Goal: Information Seeking & Learning: Learn about a topic

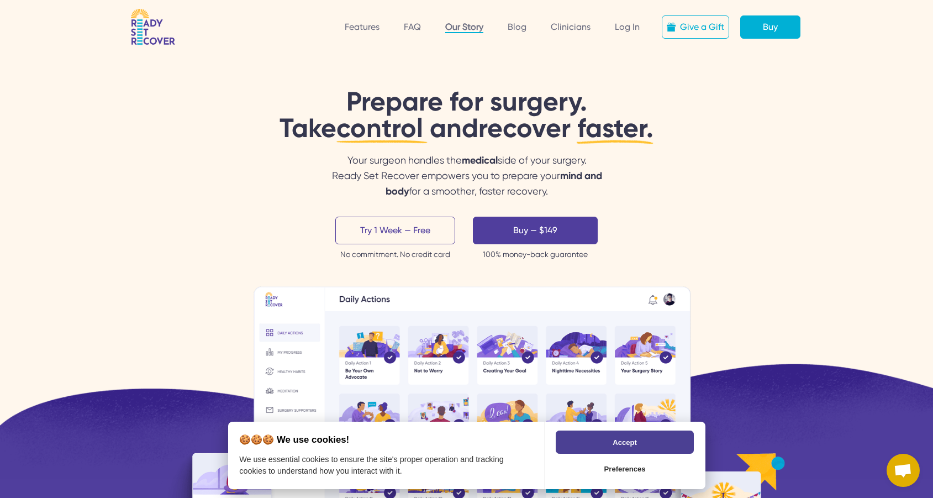
click at [469, 28] on link "Our Story" at bounding box center [464, 28] width 38 height 12
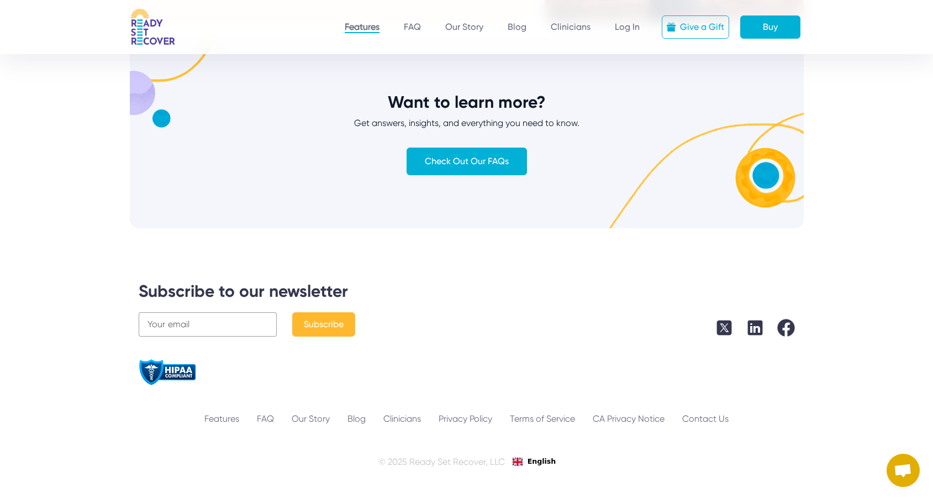
scroll to position [3181, 0]
click at [269, 417] on link "FAQ" at bounding box center [265, 418] width 35 height 13
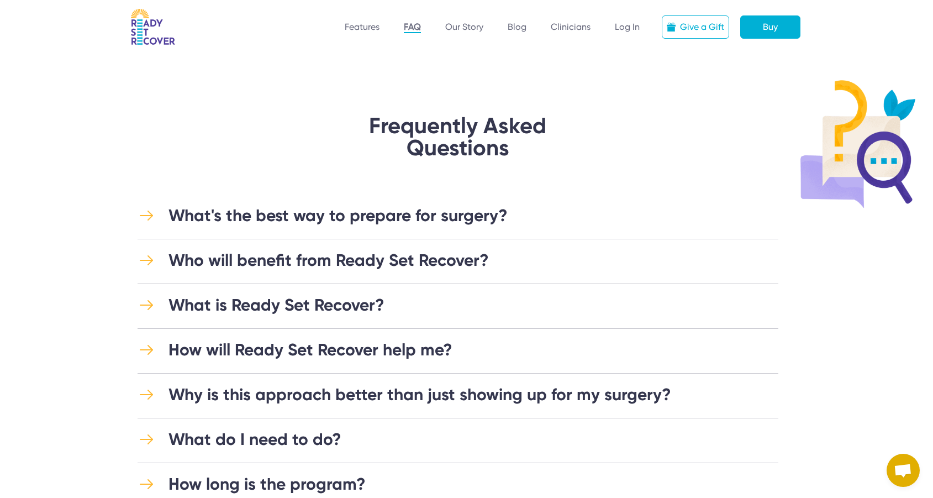
click at [356, 262] on div "Who will benefit from Ready Set Recover?" at bounding box center [329, 260] width 321 height 20
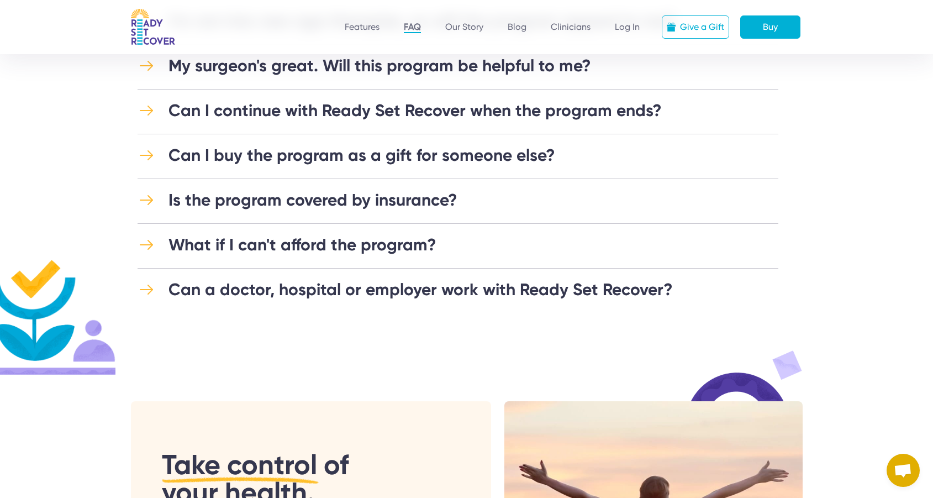
scroll to position [970, 0]
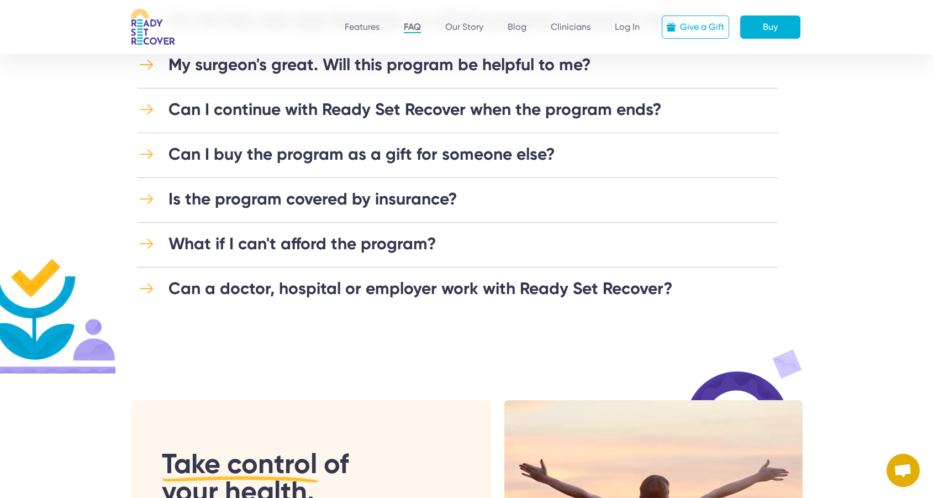
click at [299, 288] on div "Can a doctor, hospital or employer work with Ready Set Recover?" at bounding box center [421, 289] width 505 height 20
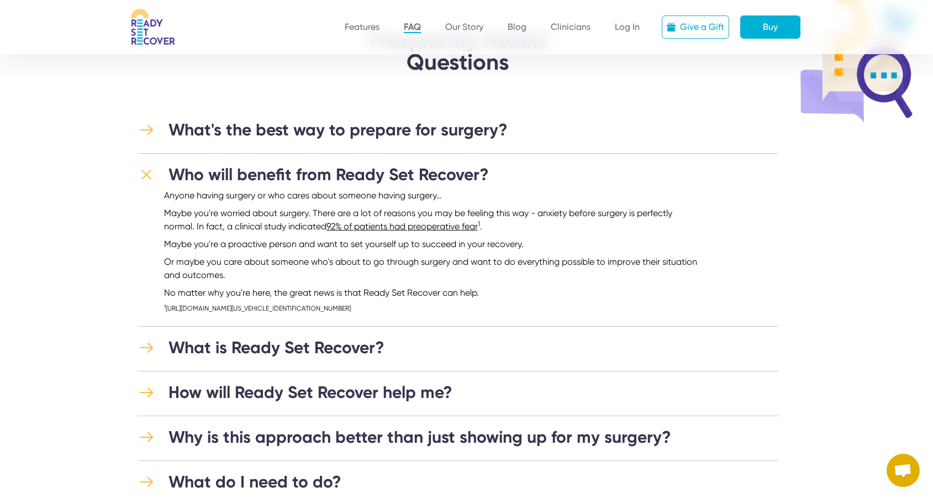
scroll to position [0, 0]
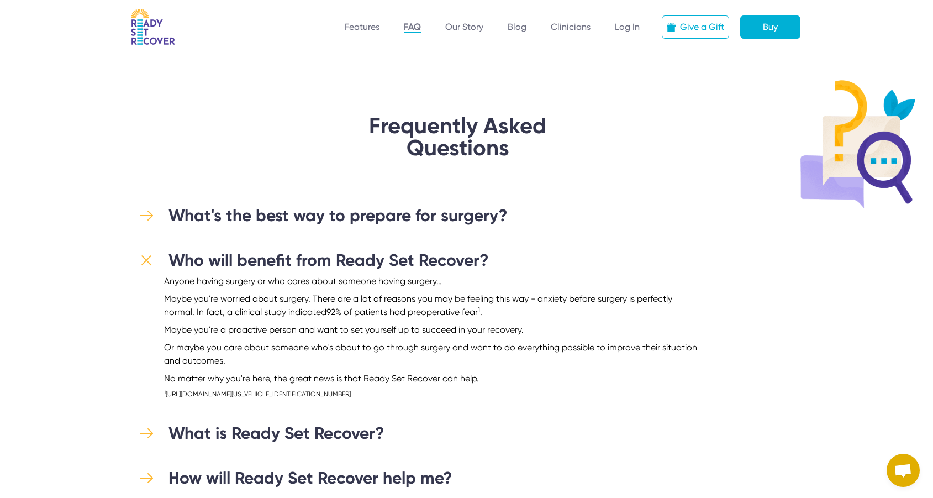
click at [269, 211] on div "What's the best way to prepare for surgery?" at bounding box center [338, 216] width 339 height 20
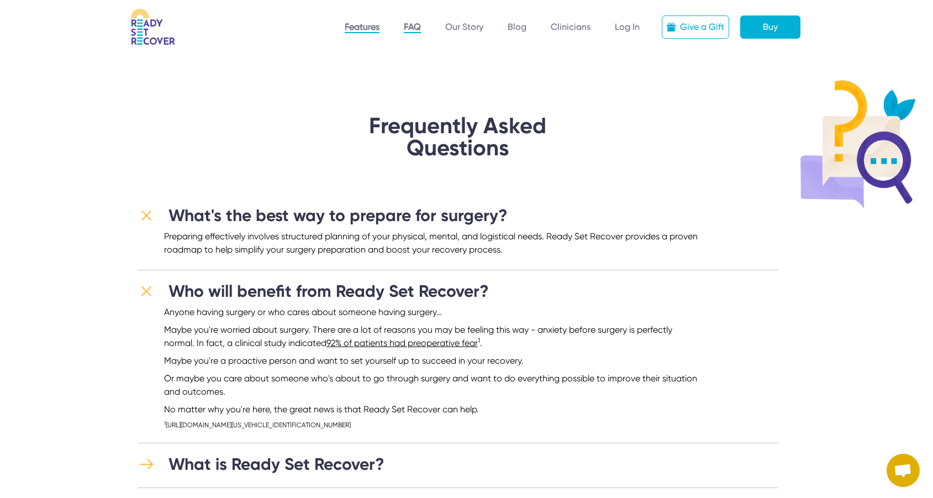
click at [371, 27] on link "Features" at bounding box center [362, 28] width 35 height 12
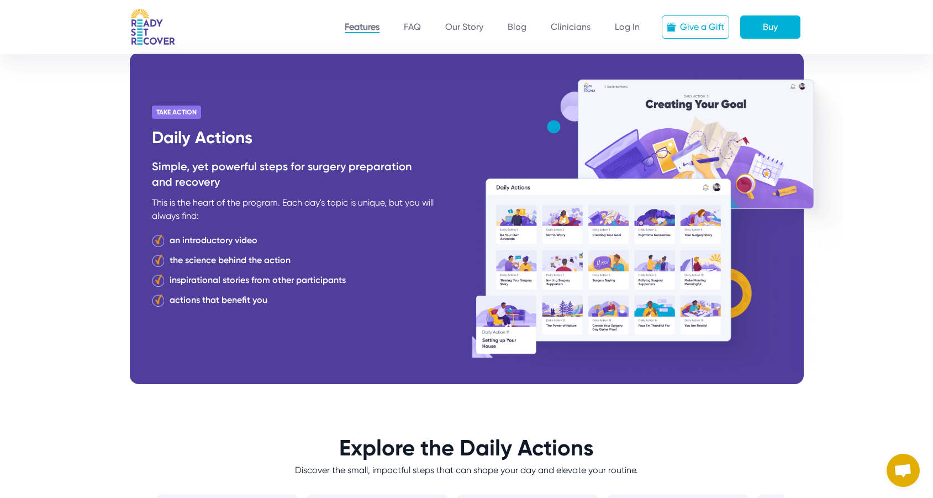
scroll to position [448, 0]
click at [206, 240] on div "an introductory video" at bounding box center [214, 239] width 88 height 13
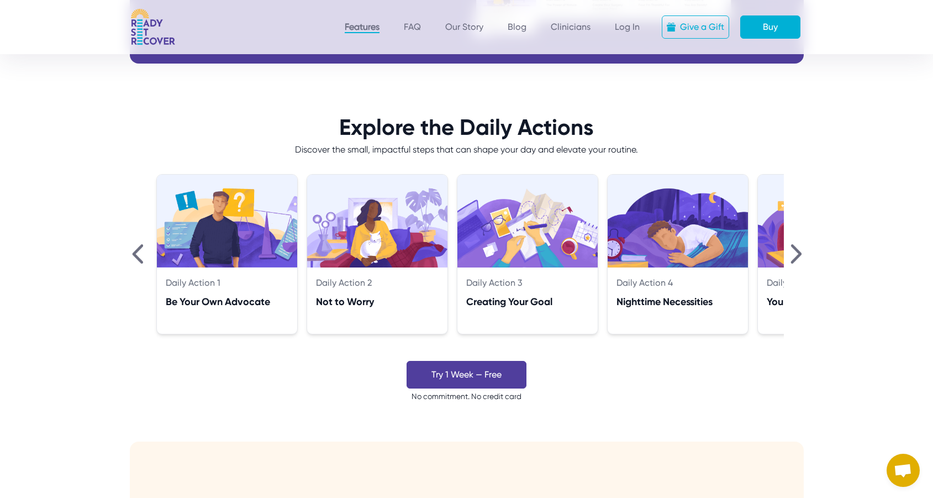
scroll to position [768, 0]
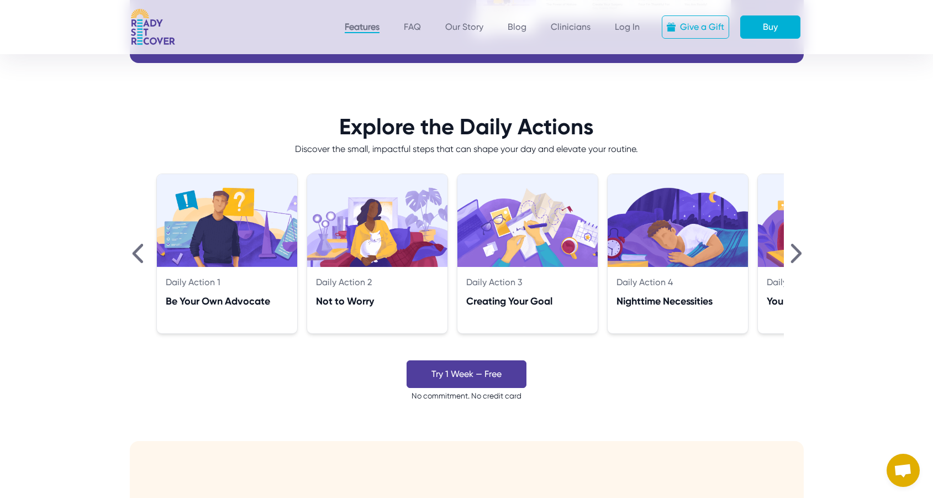
click at [801, 254] on img at bounding box center [796, 253] width 11 height 19
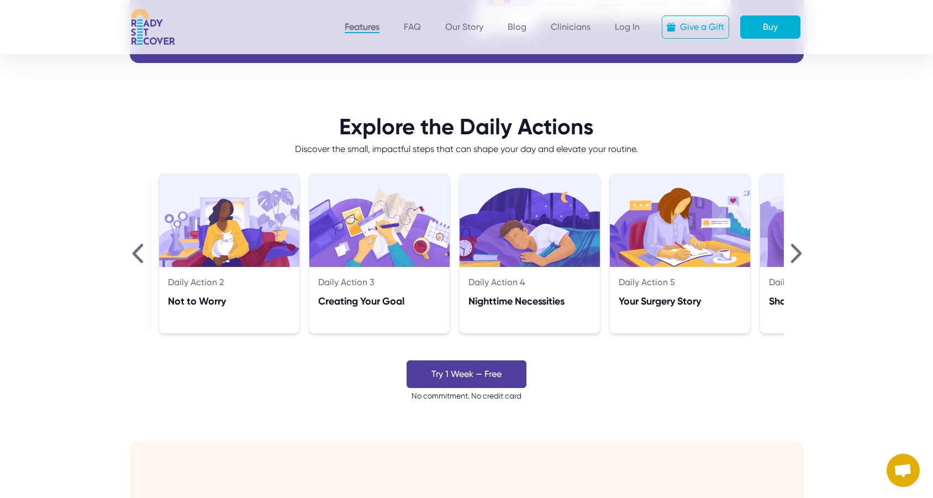
scroll to position [0, 150]
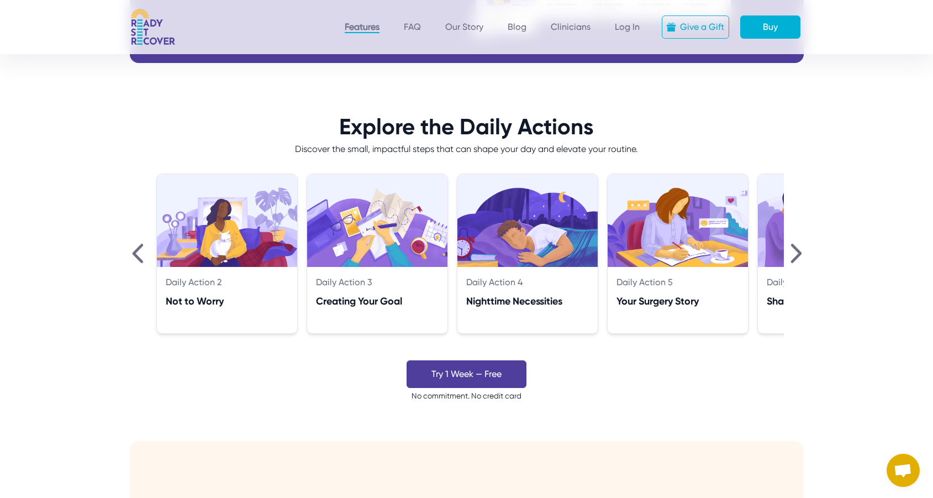
click at [798, 253] on img at bounding box center [796, 253] width 11 height 19
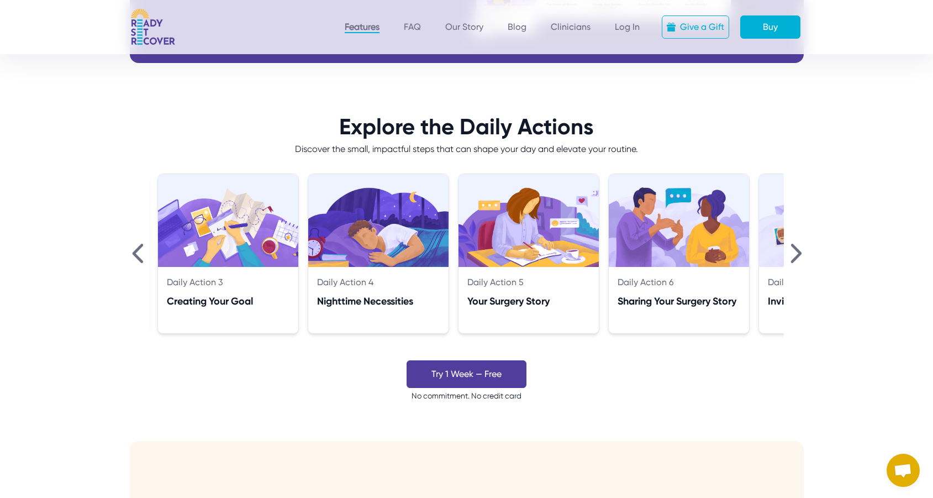
scroll to position [0, 301]
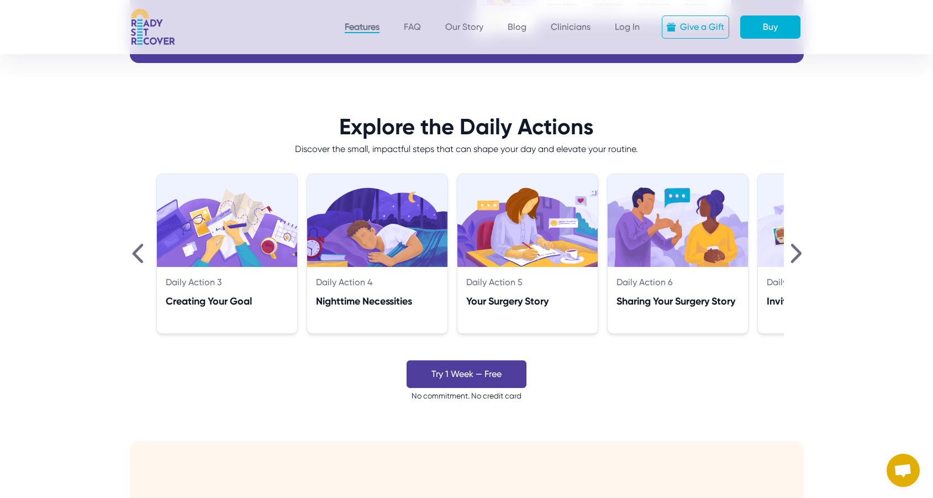
click at [799, 251] on img at bounding box center [796, 253] width 11 height 19
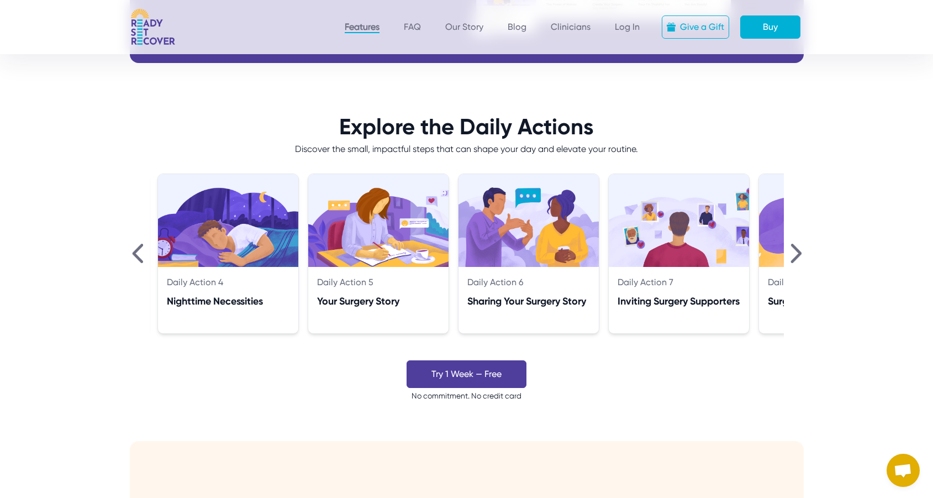
scroll to position [0, 451]
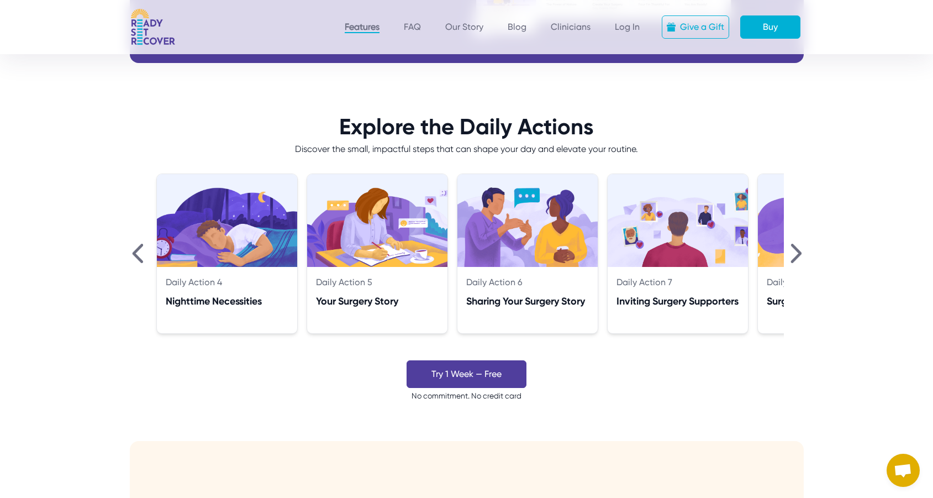
click at [799, 251] on img at bounding box center [796, 253] width 11 height 19
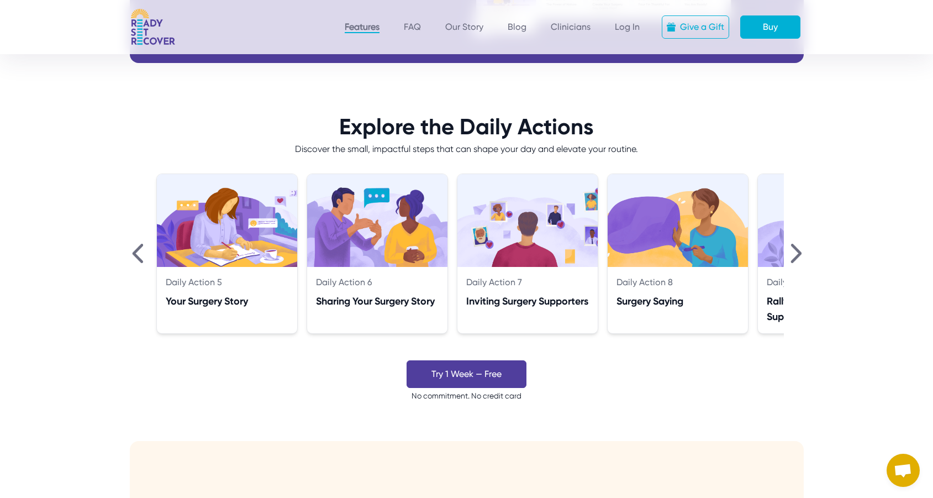
click at [799, 251] on img at bounding box center [796, 253] width 11 height 19
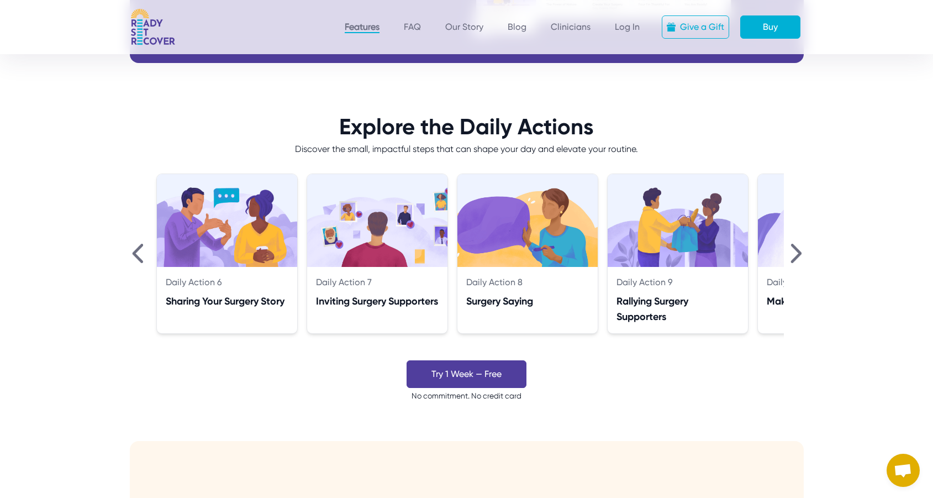
click at [799, 251] on img at bounding box center [796, 253] width 11 height 19
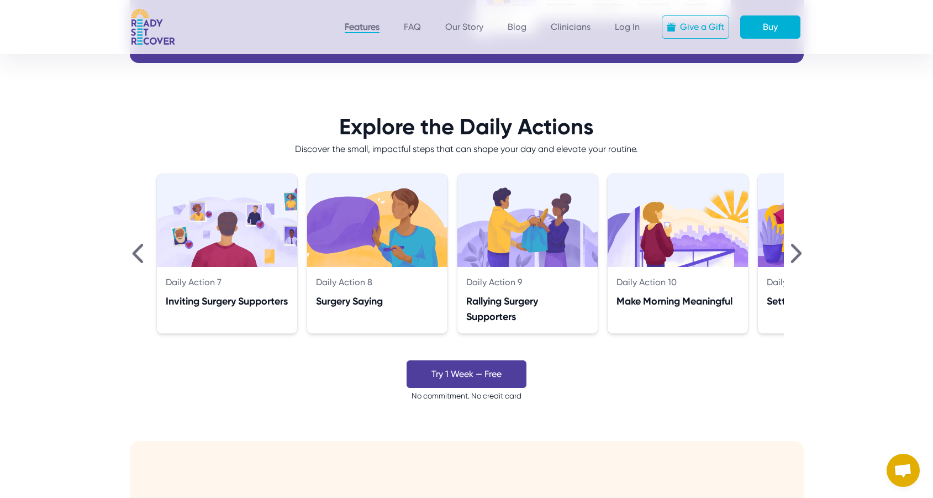
click at [799, 251] on img at bounding box center [796, 253] width 11 height 19
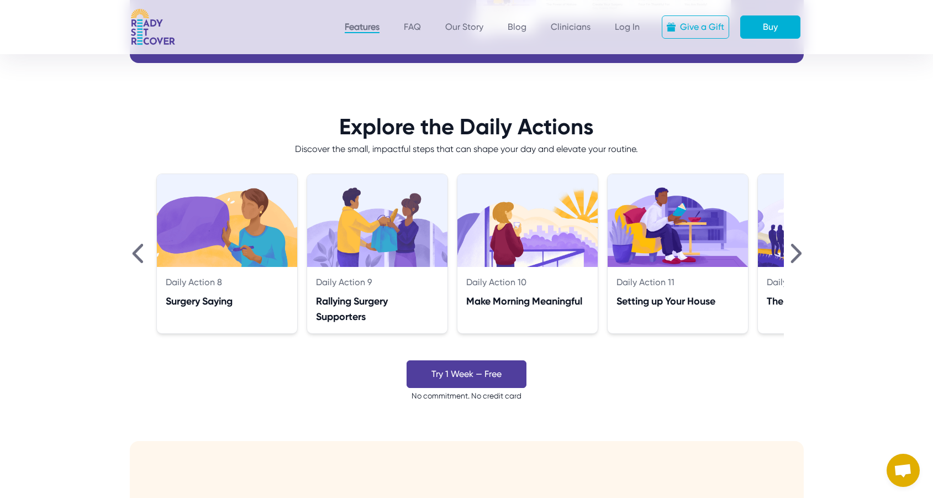
click at [799, 251] on img at bounding box center [796, 253] width 11 height 19
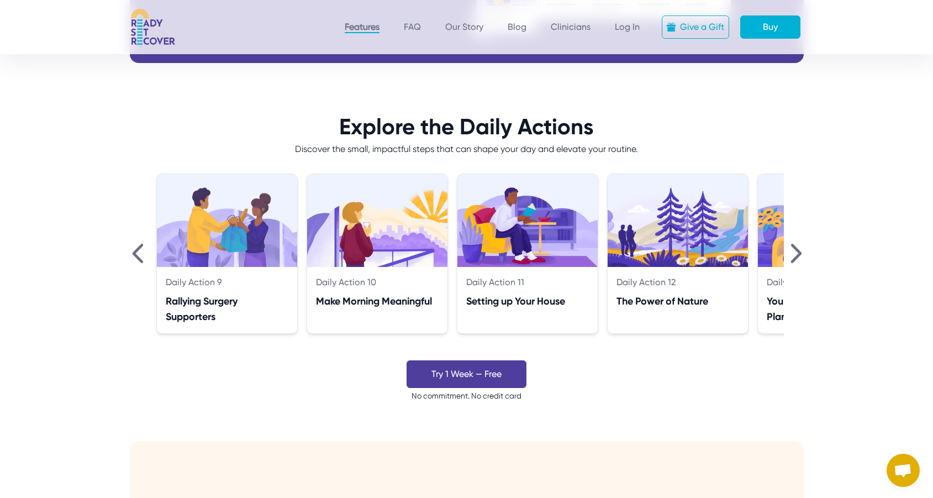
click at [799, 251] on img at bounding box center [796, 253] width 11 height 19
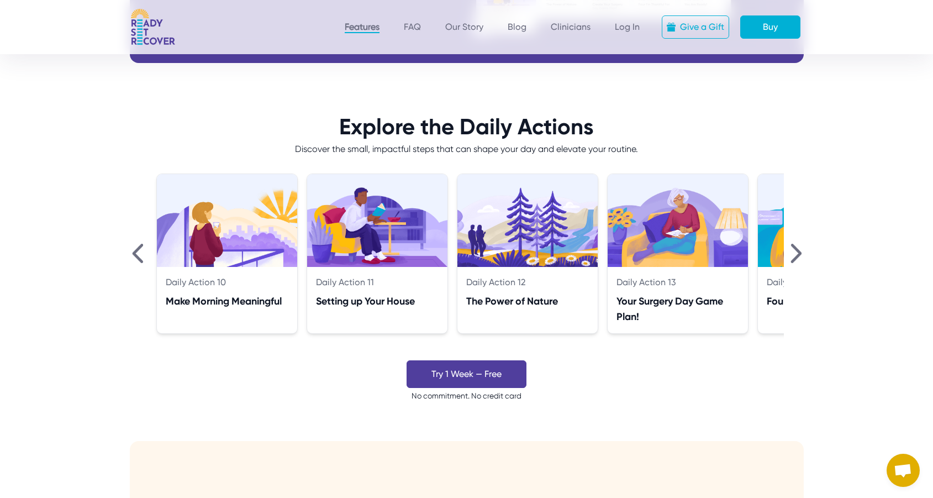
click at [799, 251] on img at bounding box center [796, 253] width 11 height 19
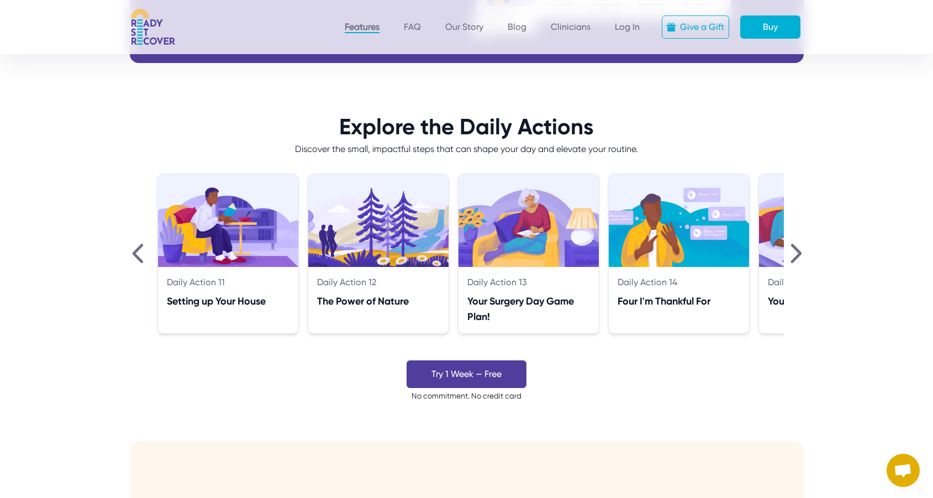
scroll to position [0, 1503]
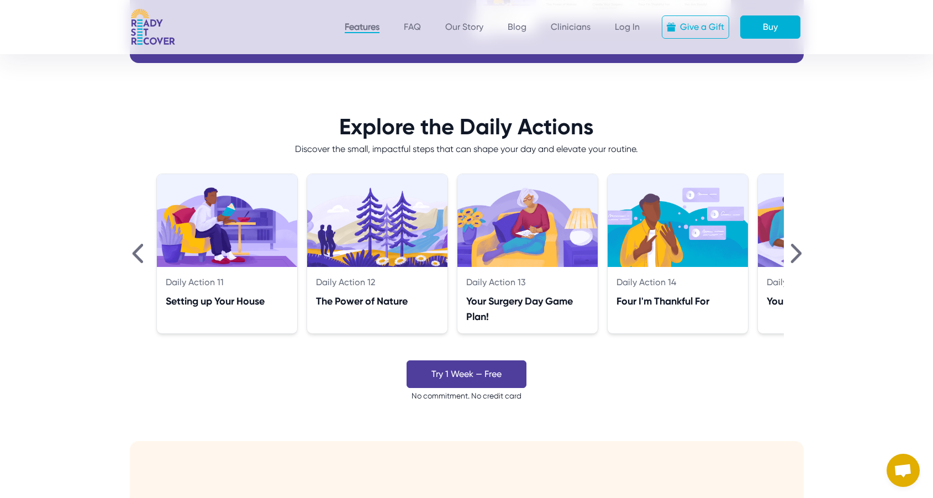
click at [799, 251] on img at bounding box center [796, 253] width 11 height 19
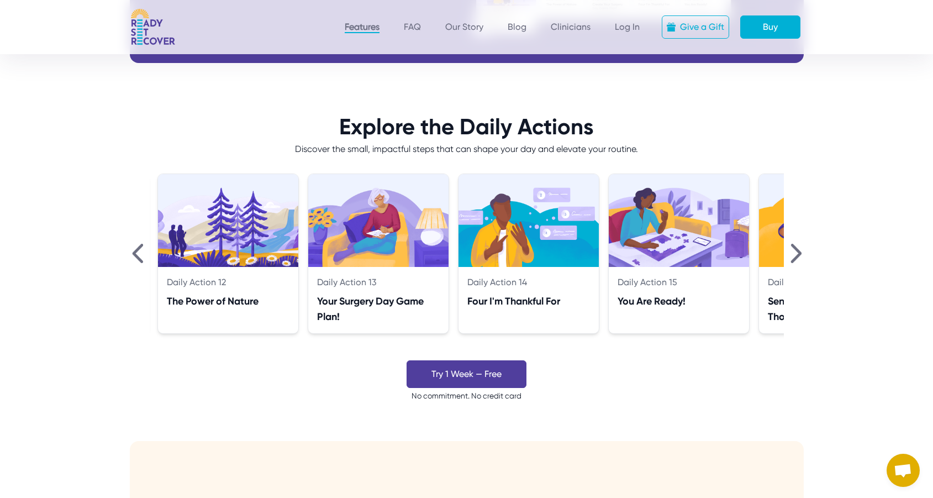
scroll to position [0, 1653]
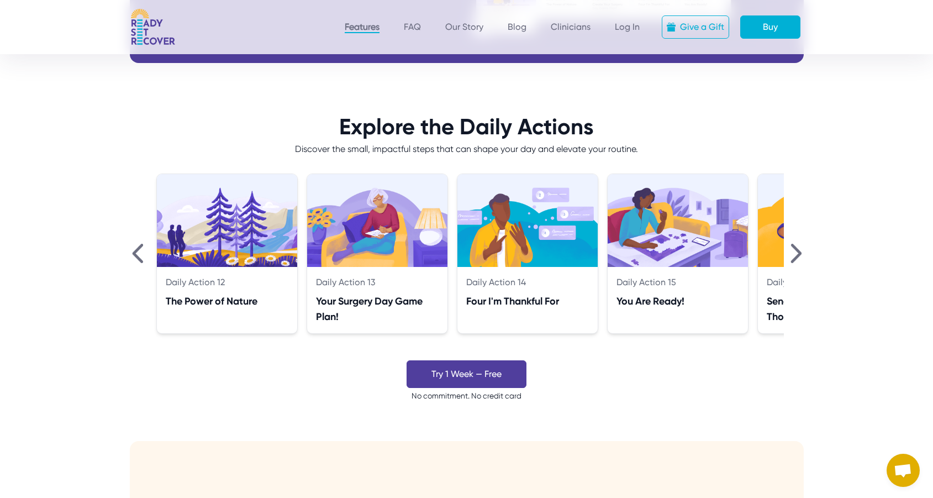
click at [799, 251] on img at bounding box center [796, 253] width 11 height 19
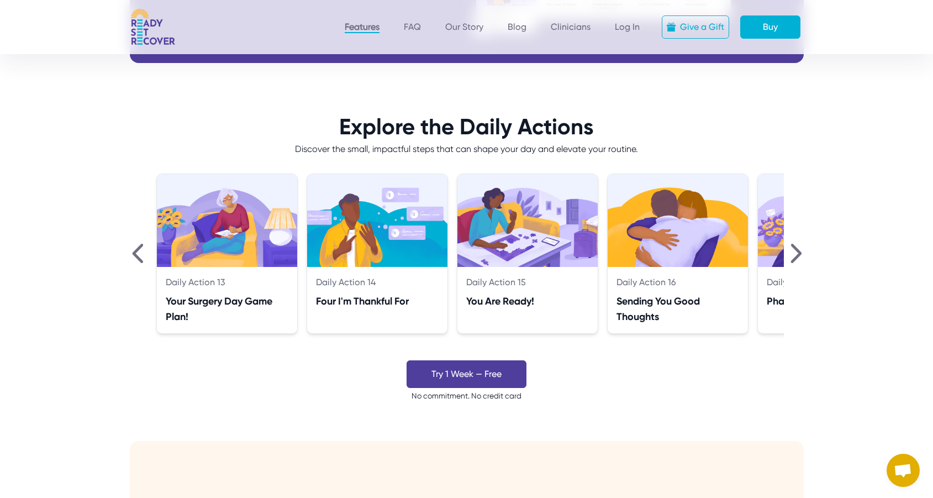
click at [799, 251] on img at bounding box center [796, 253] width 11 height 19
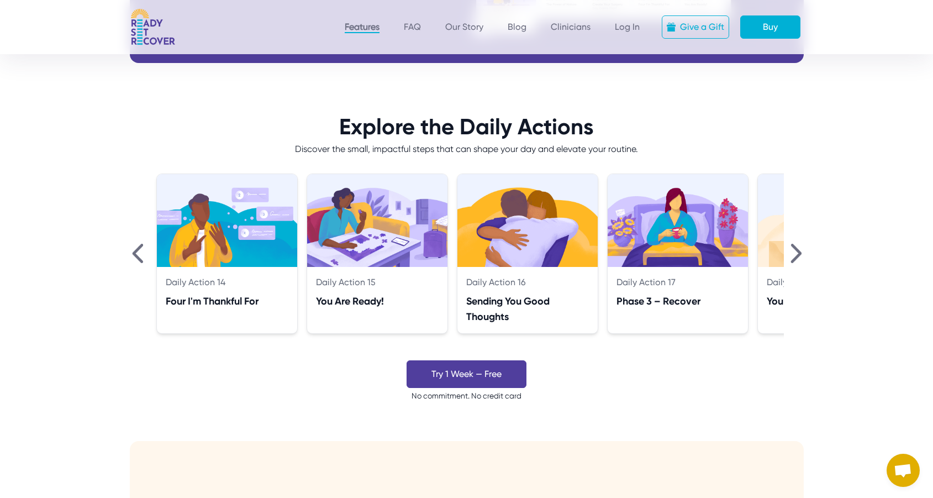
click at [799, 251] on img at bounding box center [796, 253] width 11 height 19
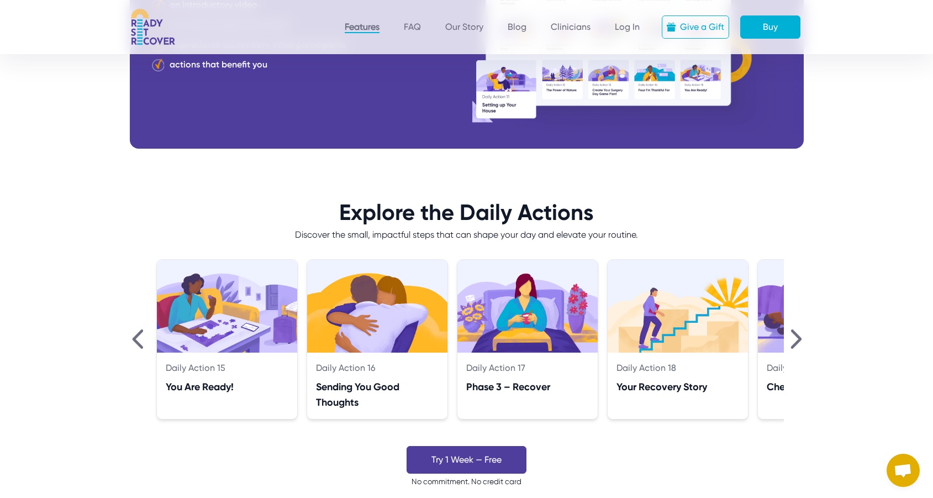
scroll to position [693, 0]
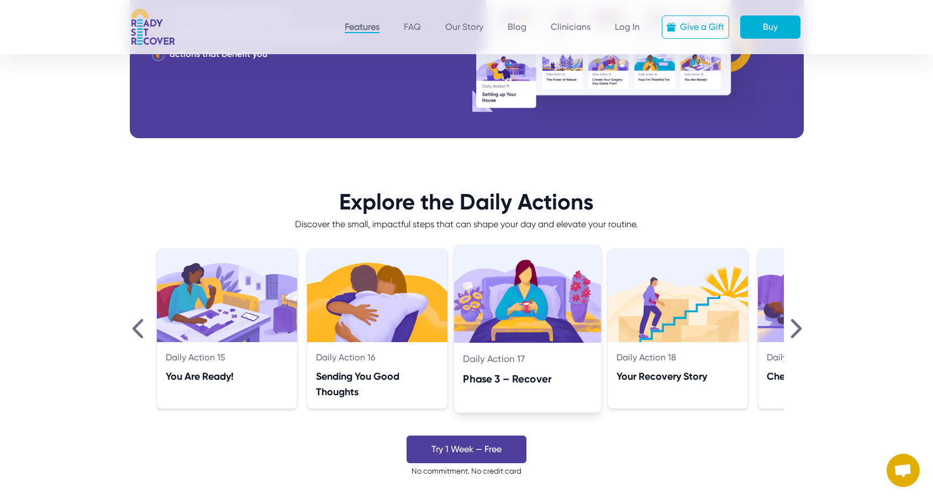
click at [539, 377] on div "Phase 3 – Recover" at bounding box center [527, 378] width 129 height 16
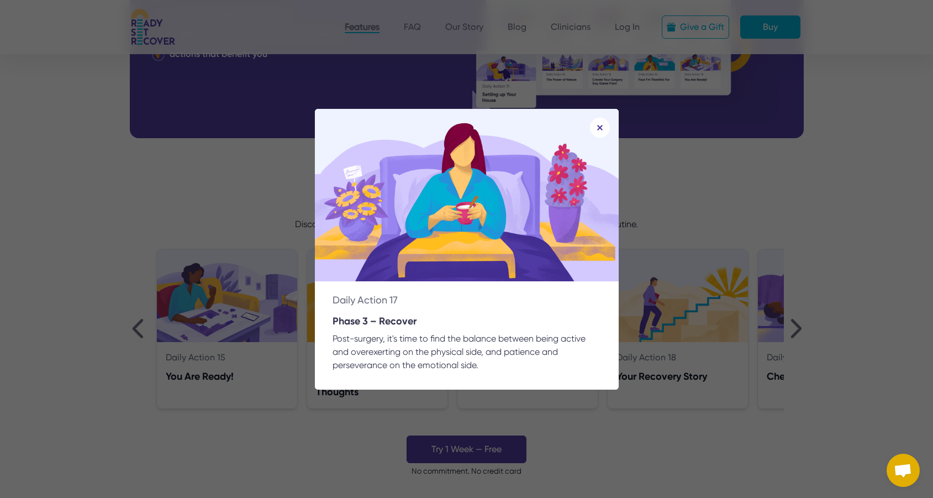
click at [600, 125] on img at bounding box center [600, 128] width 20 height 20
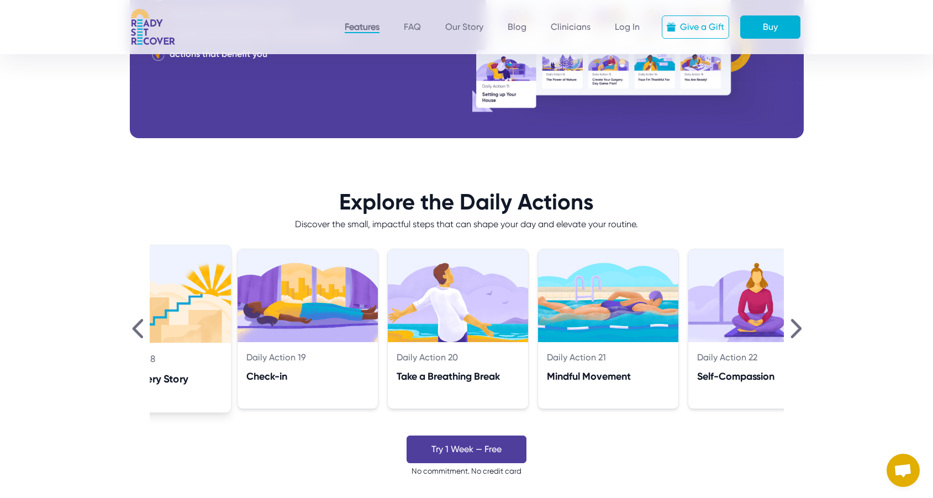
scroll to position [0, 2626]
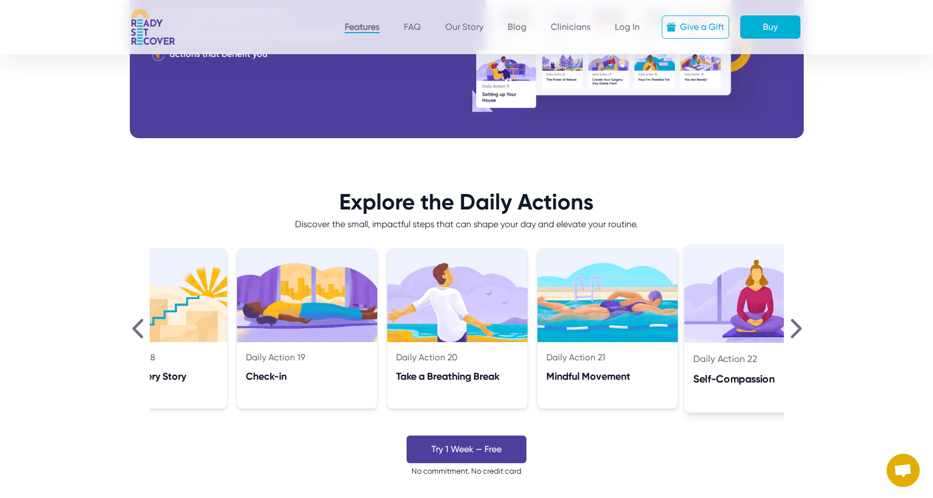
click at [736, 377] on div "Self-Compassion" at bounding box center [758, 378] width 129 height 16
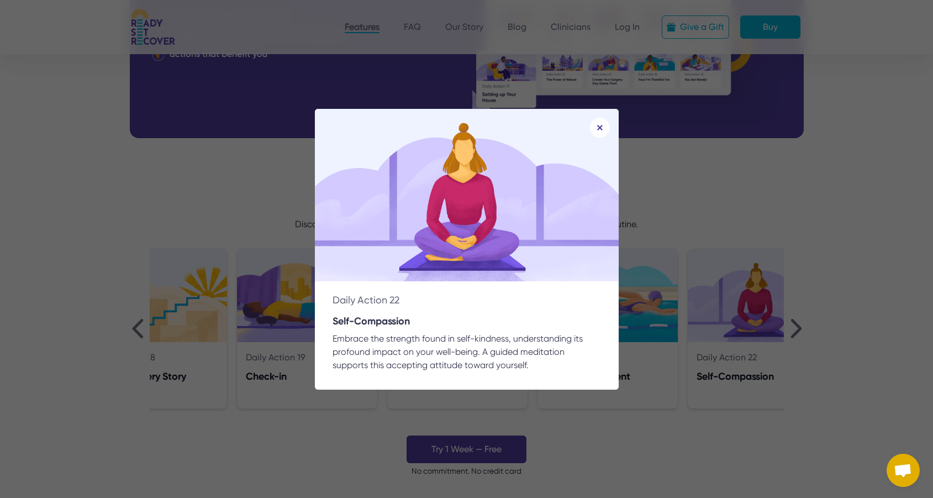
click at [597, 127] on img at bounding box center [600, 128] width 20 height 20
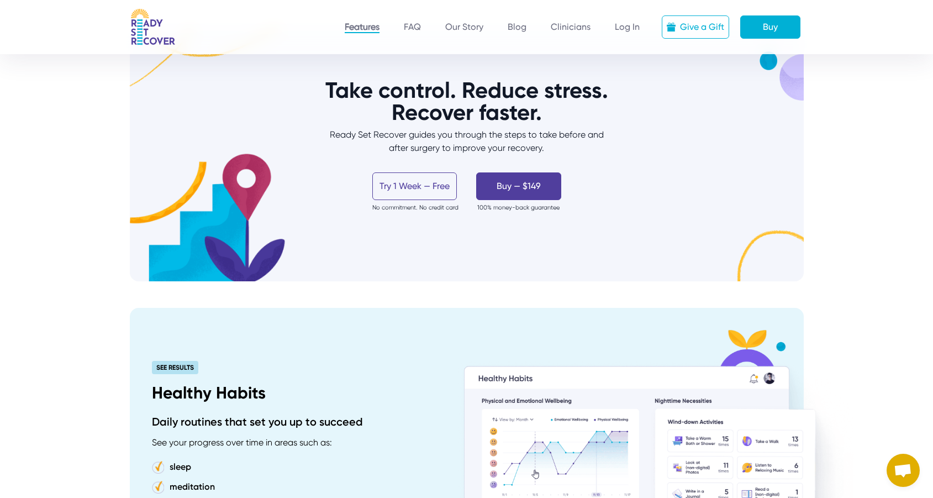
scroll to position [1543, 0]
click at [518, 27] on link "Blog" at bounding box center [517, 28] width 19 height 12
